Goal: Use online tool/utility: Use online tool/utility

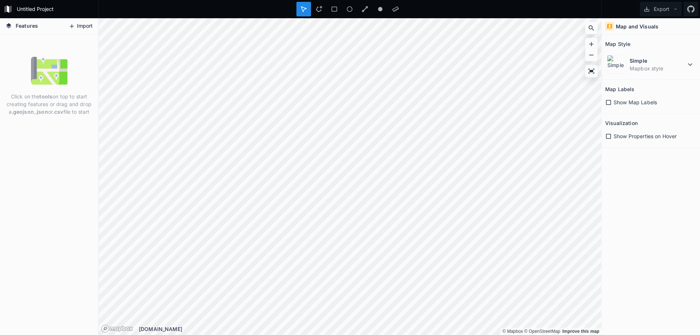
click at [72, 28] on icon at bounding box center [72, 26] width 7 height 7
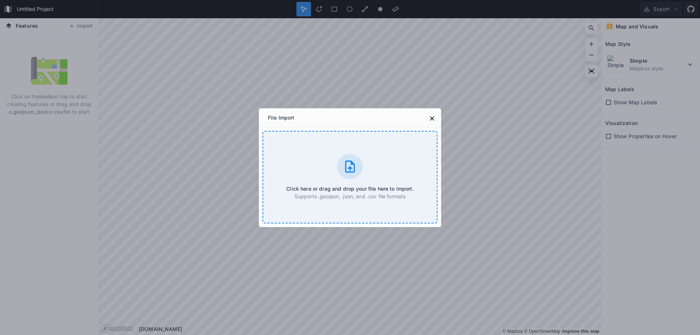
click at [349, 172] on icon at bounding box center [350, 167] width 10 height 12
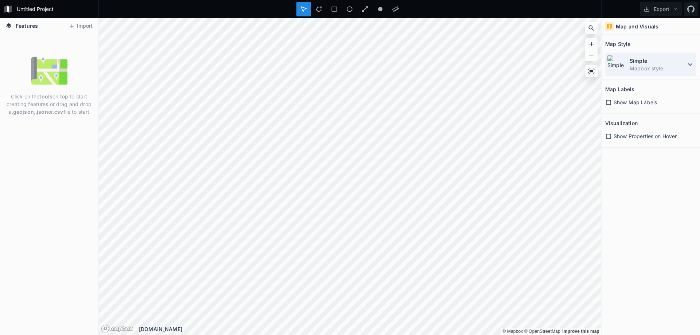
click at [619, 67] on img at bounding box center [616, 64] width 19 height 19
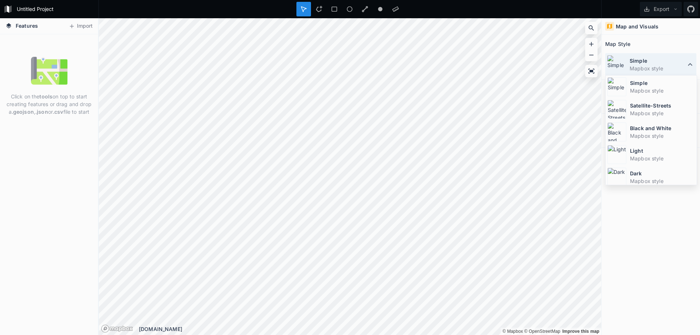
click at [619, 67] on img at bounding box center [616, 64] width 19 height 19
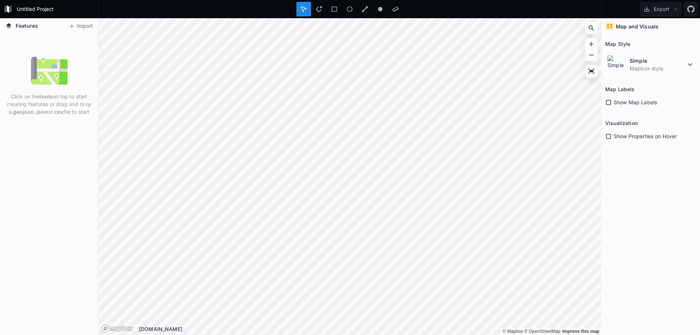
click at [301, 4] on div at bounding box center [304, 9] width 15 height 15
click at [611, 102] on icon at bounding box center [609, 102] width 7 height 7
click at [611, 102] on icon at bounding box center [608, 102] width 5 height 5
click at [611, 102] on icon at bounding box center [609, 102] width 7 height 7
click at [611, 102] on icon at bounding box center [608, 102] width 5 height 5
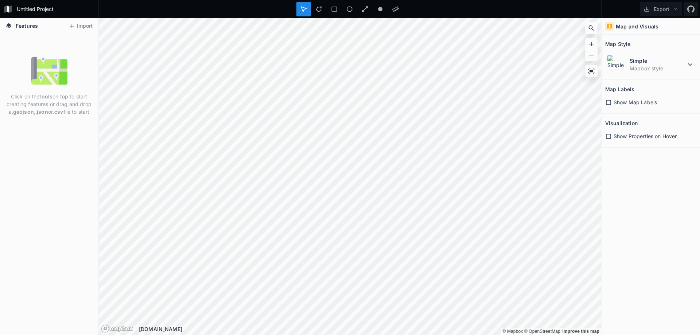
click at [611, 102] on icon at bounding box center [609, 102] width 7 height 7
click at [611, 102] on icon at bounding box center [608, 102] width 5 height 5
click at [622, 28] on h4 "Map and Visuals" at bounding box center [637, 27] width 43 height 8
click at [591, 69] on icon at bounding box center [591, 70] width 7 height 7
click at [592, 43] on icon at bounding box center [591, 43] width 7 height 7
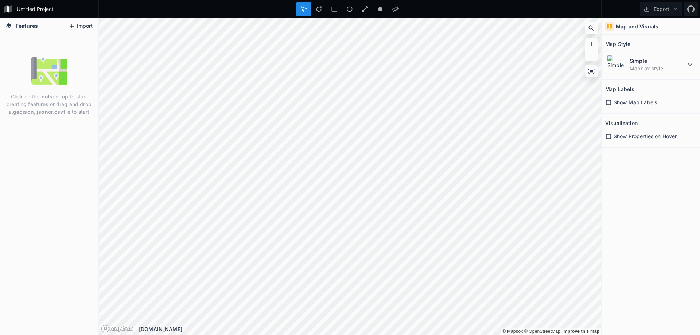
click at [80, 26] on button "Import" at bounding box center [80, 26] width 31 height 12
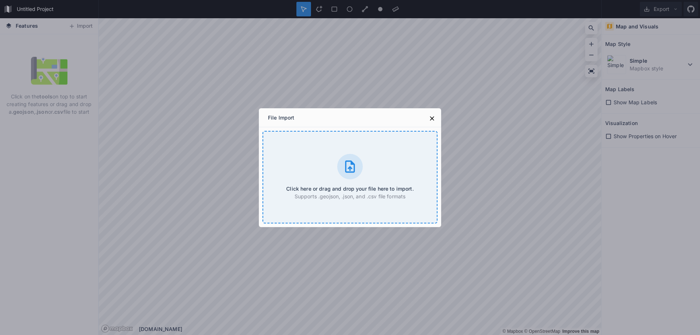
click at [354, 172] on icon at bounding box center [350, 167] width 10 height 12
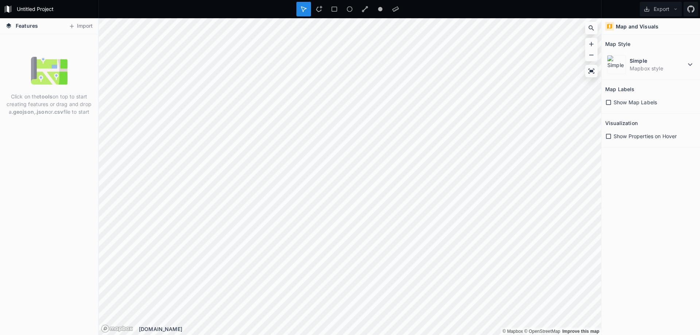
click at [346, 326] on div "© Mapbox © OpenStreetMap Improve this map © Mapbox © OpenStreetMap Improve this…" at bounding box center [350, 176] width 503 height 317
